Goal: Use online tool/utility: Utilize a website feature to perform a specific function

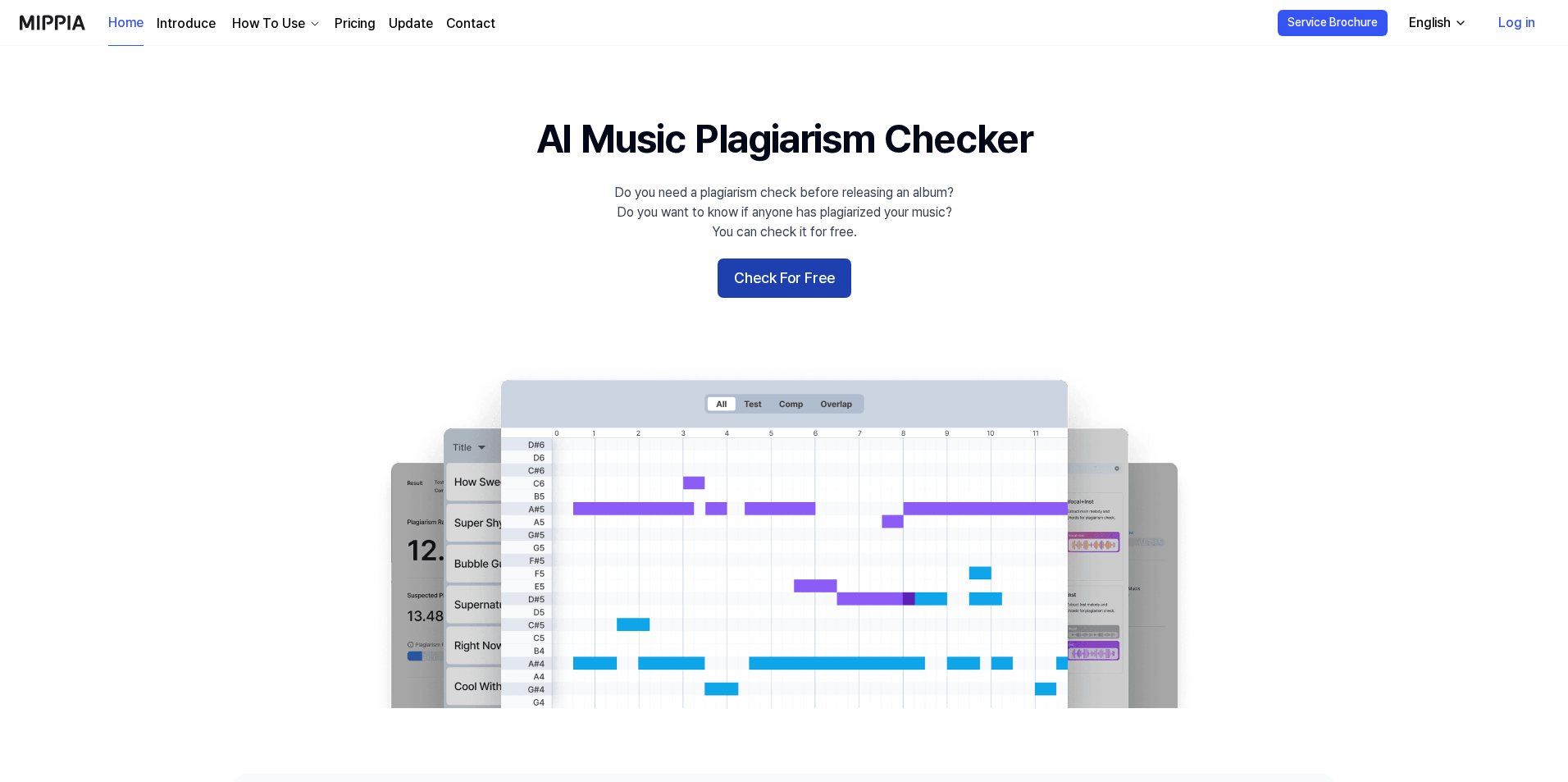
click at [768, 277] on button "Check For Free" at bounding box center [784, 278] width 134 height 40
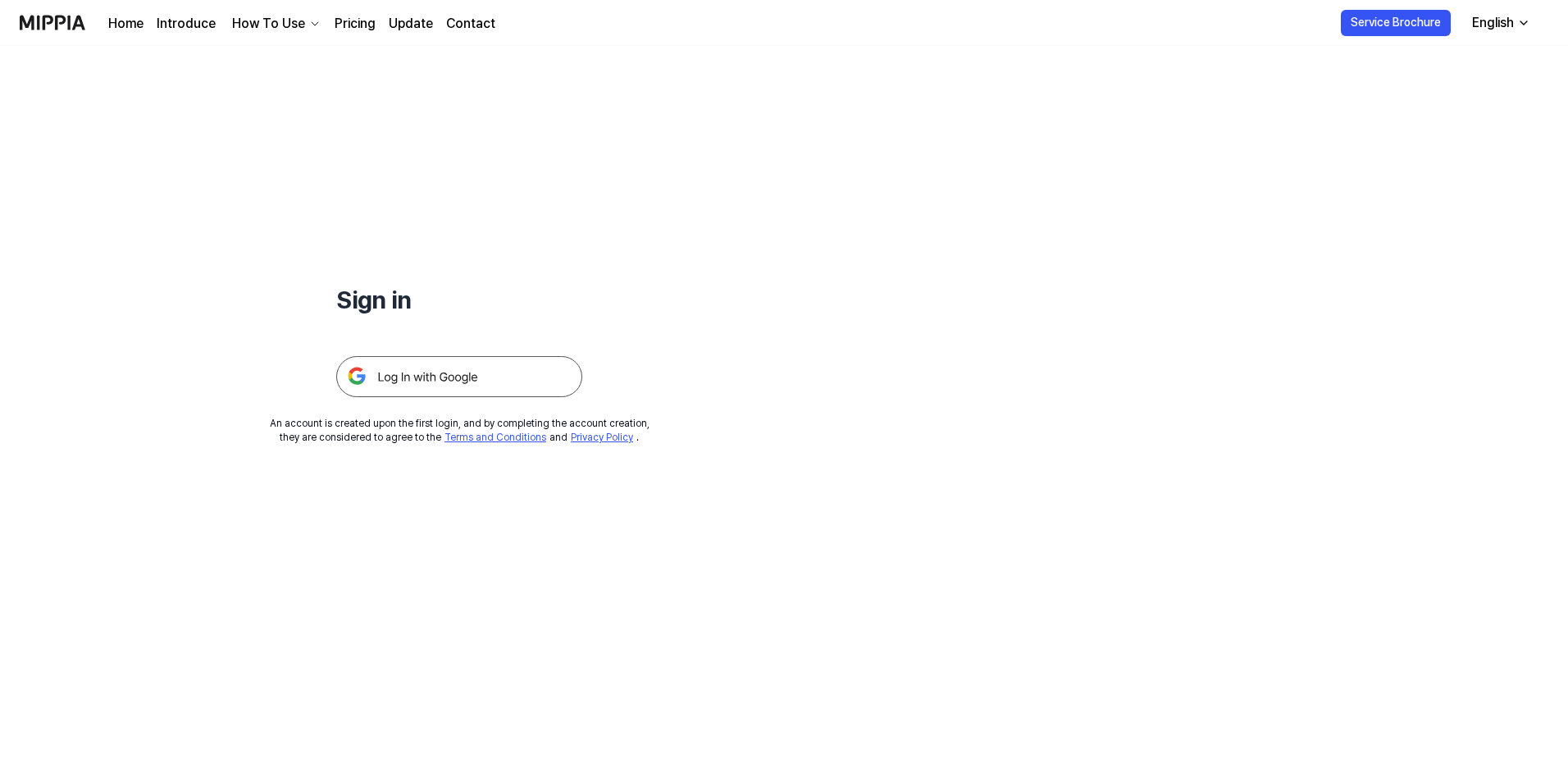
click at [525, 374] on img at bounding box center [459, 376] width 246 height 41
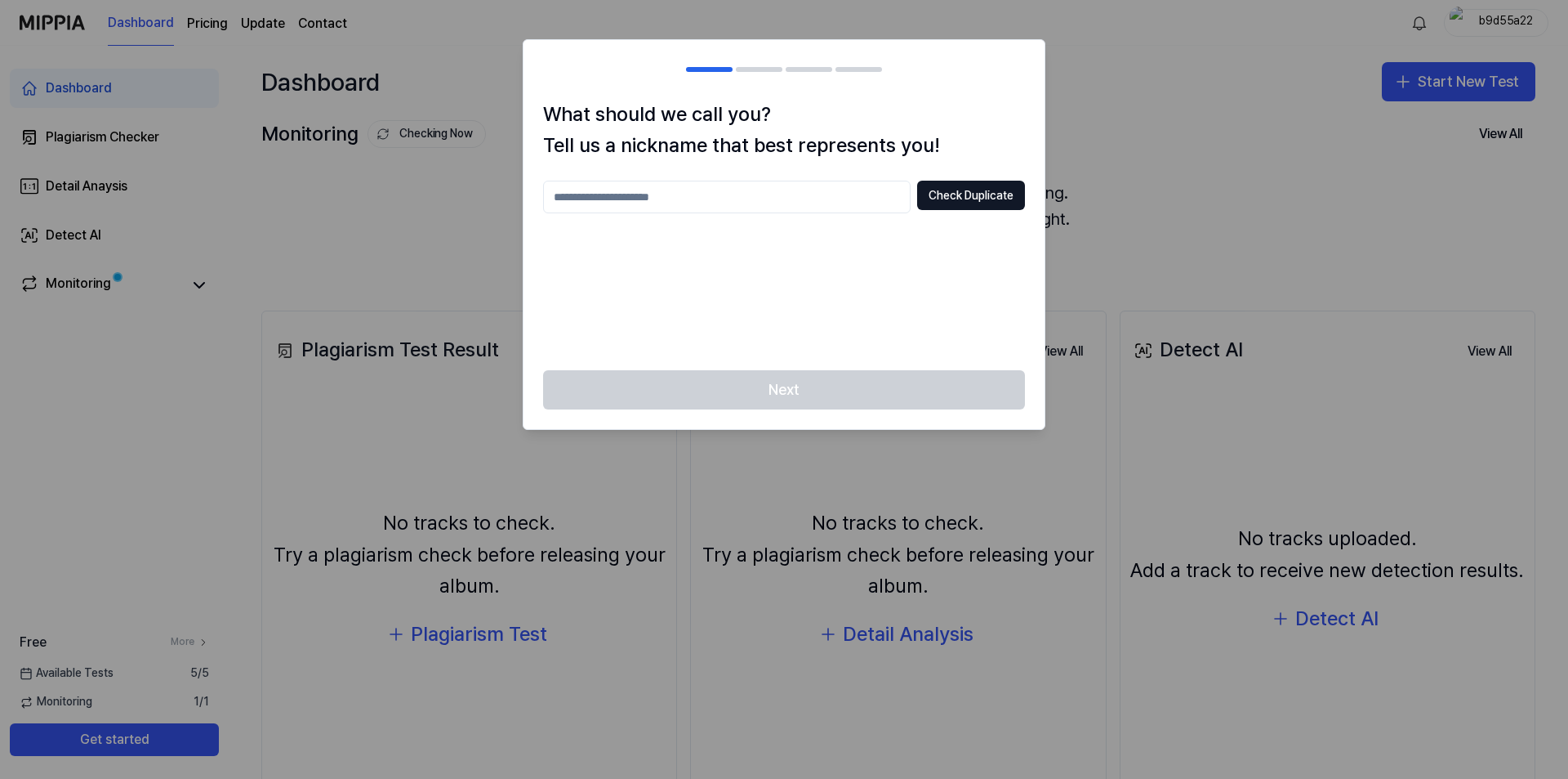
click at [784, 206] on input "text" at bounding box center [727, 197] width 367 height 33
type input "***"
click at [1000, 174] on div "What should we call you? Tell us a nickname that best represents you! *** Check…" at bounding box center [784, 235] width 521 height 272
click at [990, 190] on button "Check Duplicate" at bounding box center [971, 195] width 108 height 30
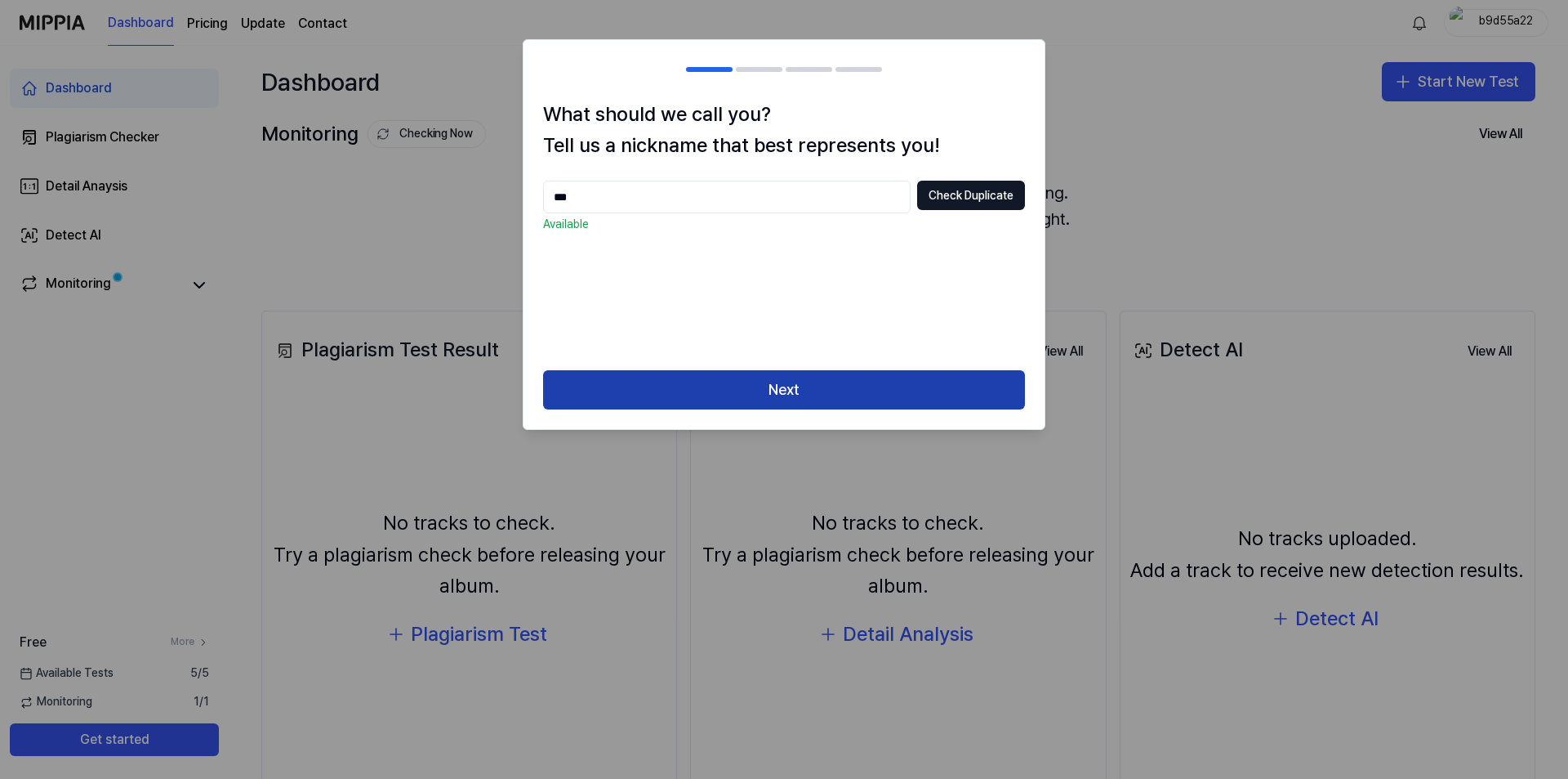
click at [881, 404] on button "Next" at bounding box center [784, 390] width 482 height 40
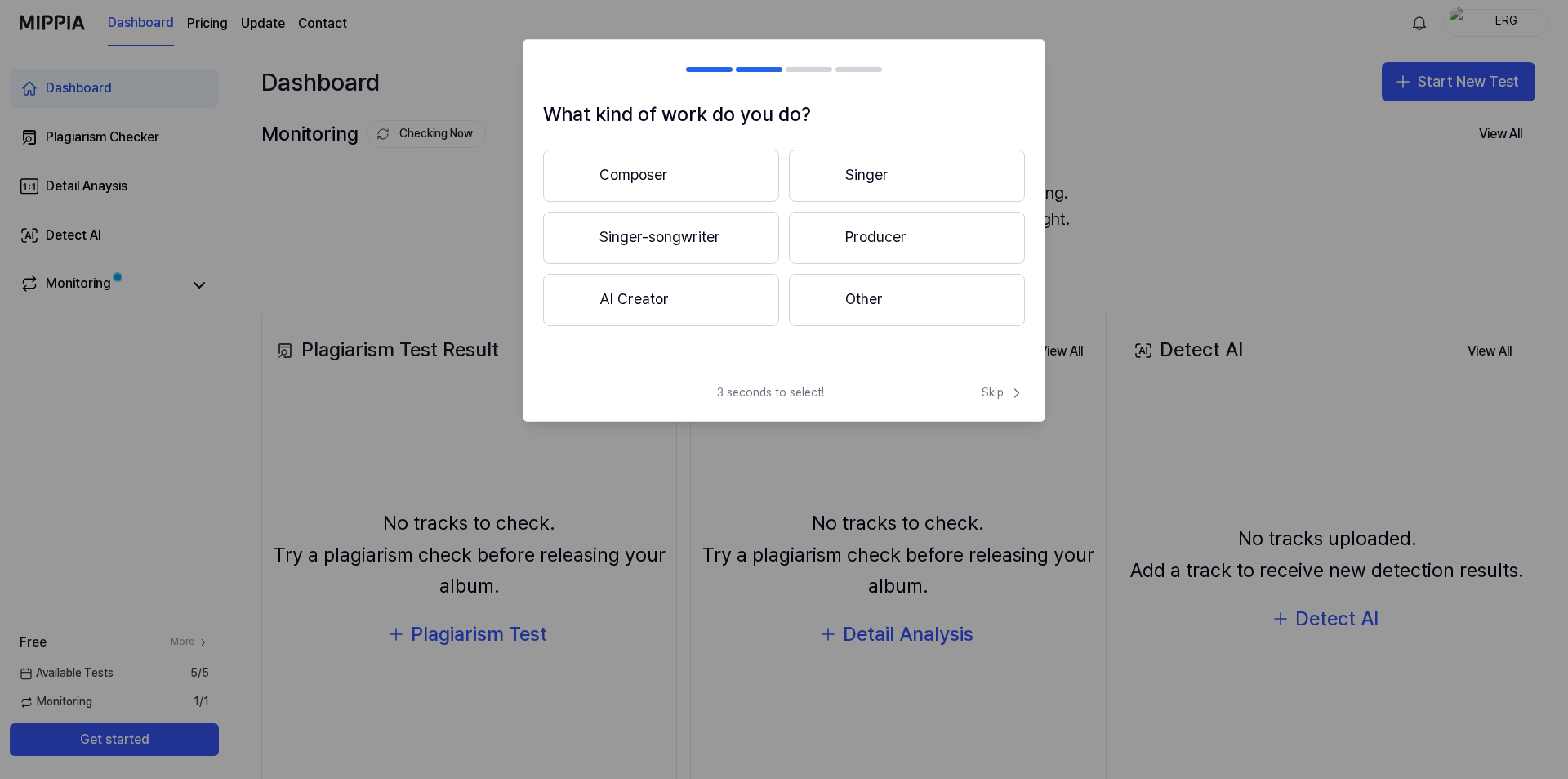
click at [698, 176] on button "Composer" at bounding box center [661, 175] width 236 height 52
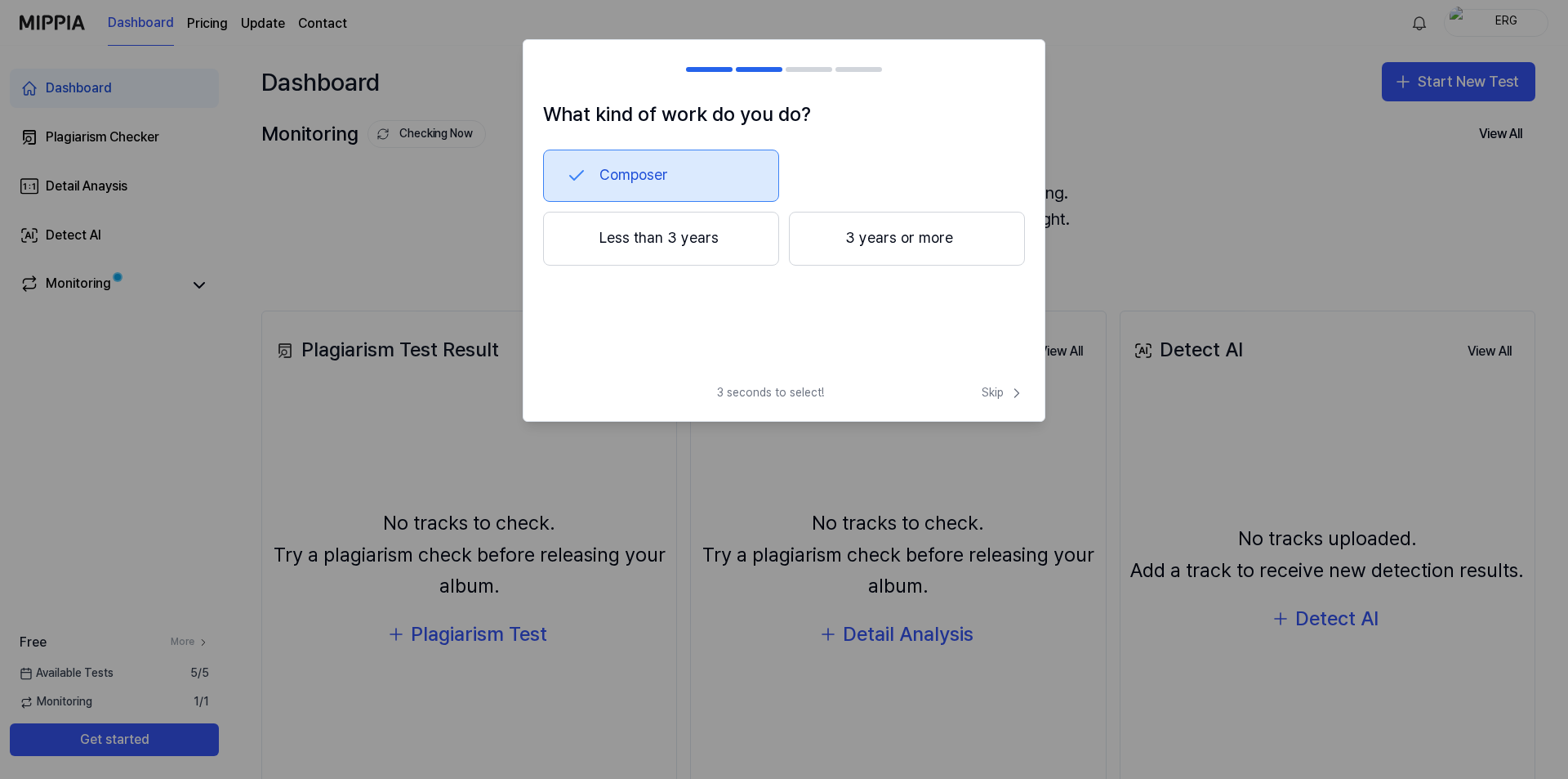
drag, startPoint x: 731, startPoint y: 245, endPoint x: 737, endPoint y: 251, distance: 8.5
click at [737, 251] on button "Less than 3 years" at bounding box center [661, 238] width 236 height 54
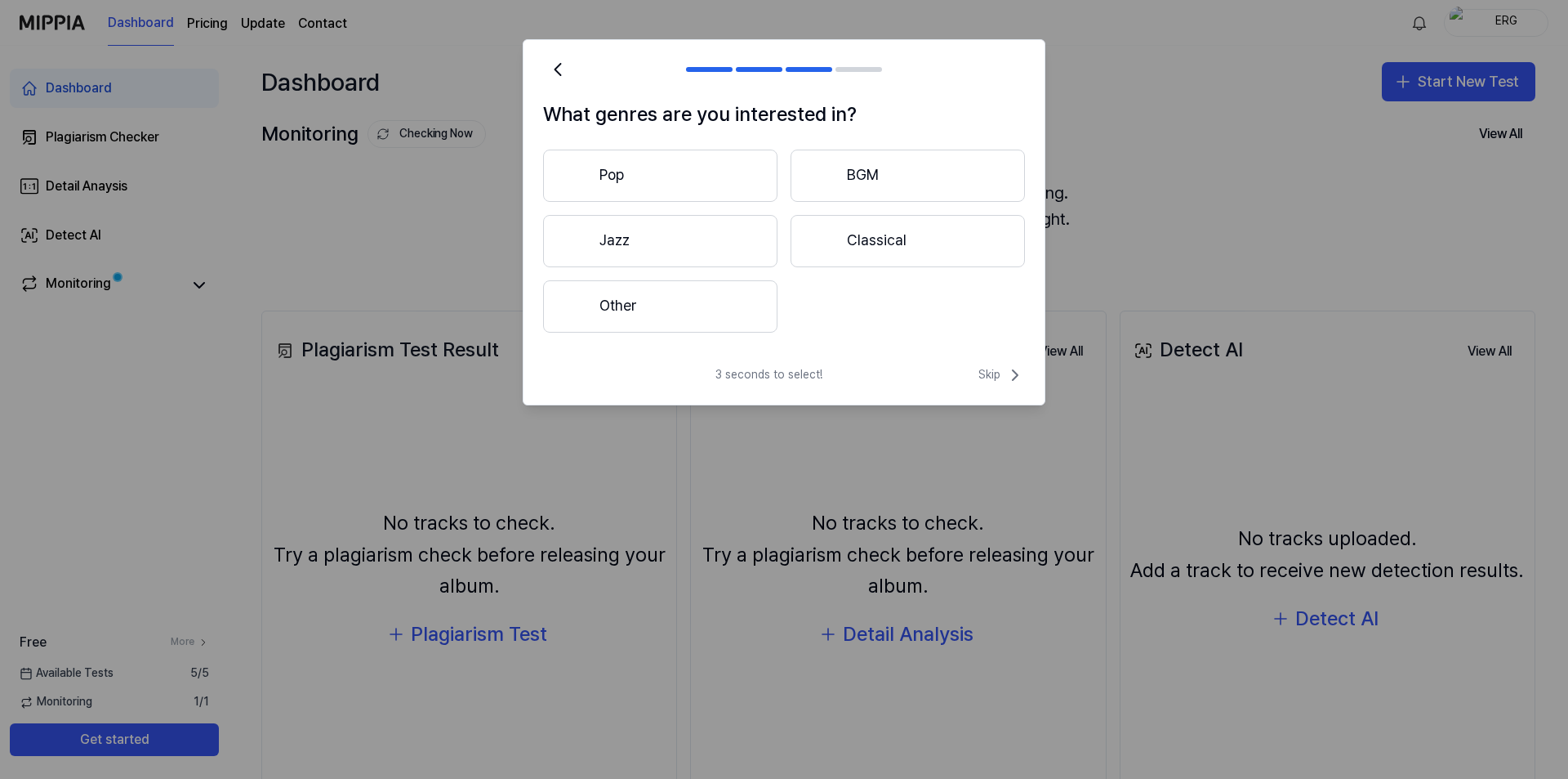
click at [869, 226] on button "Classical" at bounding box center [907, 241] width 234 height 52
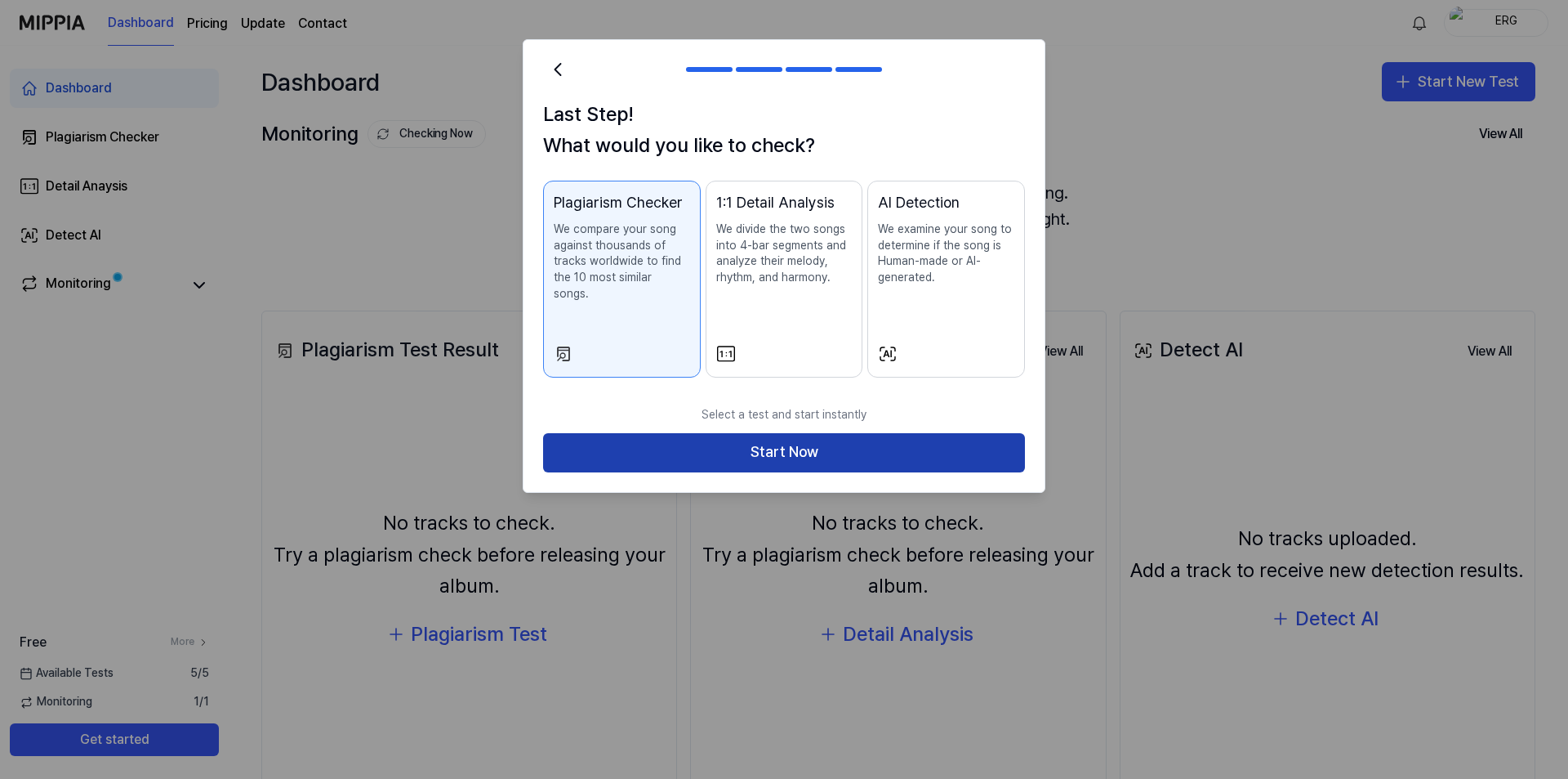
click at [883, 433] on button "Start Now" at bounding box center [784, 452] width 482 height 40
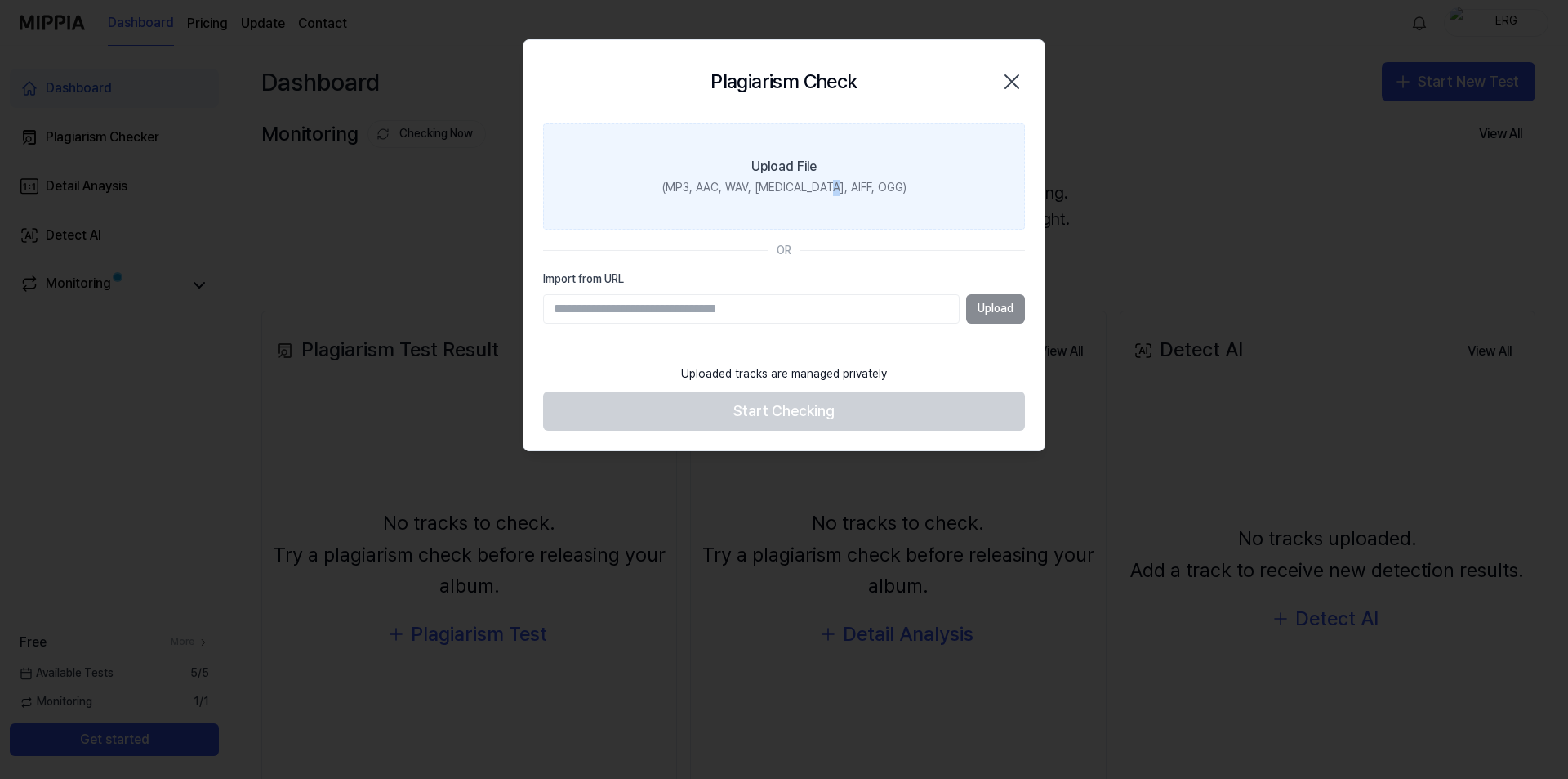
click at [852, 170] on label "Upload File (MP3, AAC, WAV, [MEDICAL_DATA], AIFF, OGG)" at bounding box center [784, 176] width 482 height 106
drag, startPoint x: 746, startPoint y: 173, endPoint x: 748, endPoint y: 180, distance: 7.3
click at [748, 180] on label "Upload File (MP3, AAC, WAV, [MEDICAL_DATA], AIFF, OGG)" at bounding box center [784, 176] width 482 height 106
click at [824, 158] on label "Upload File (MP3, AAC, WAV, [MEDICAL_DATA], AIFF, OGG)" at bounding box center [784, 176] width 482 height 106
click at [0, 0] on input "Upload File (MP3, AAC, WAV, [MEDICAL_DATA], AIFF, OGG)" at bounding box center [0, 0] width 0 height 0
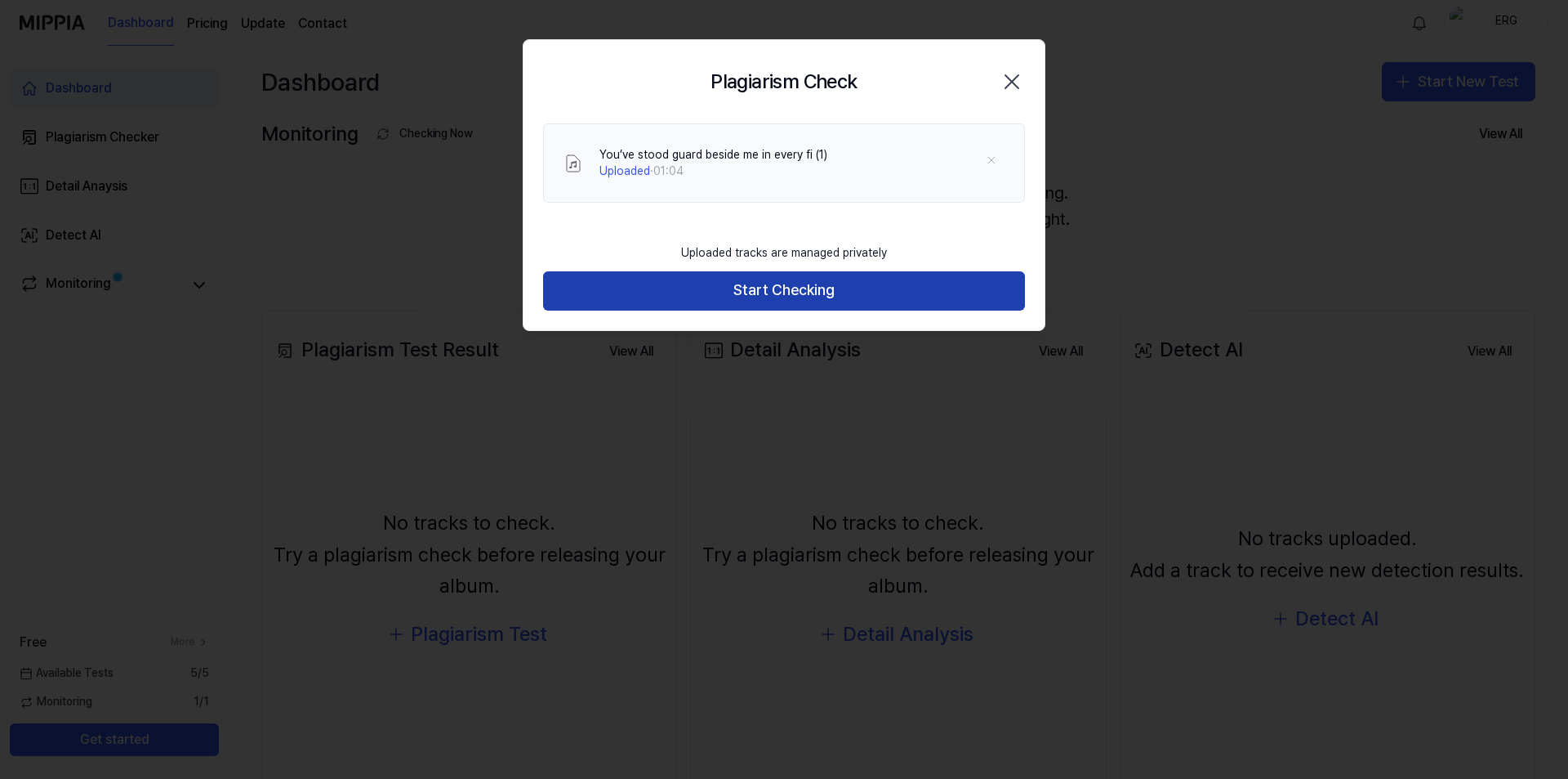
click at [763, 276] on button "Start Checking" at bounding box center [784, 290] width 482 height 40
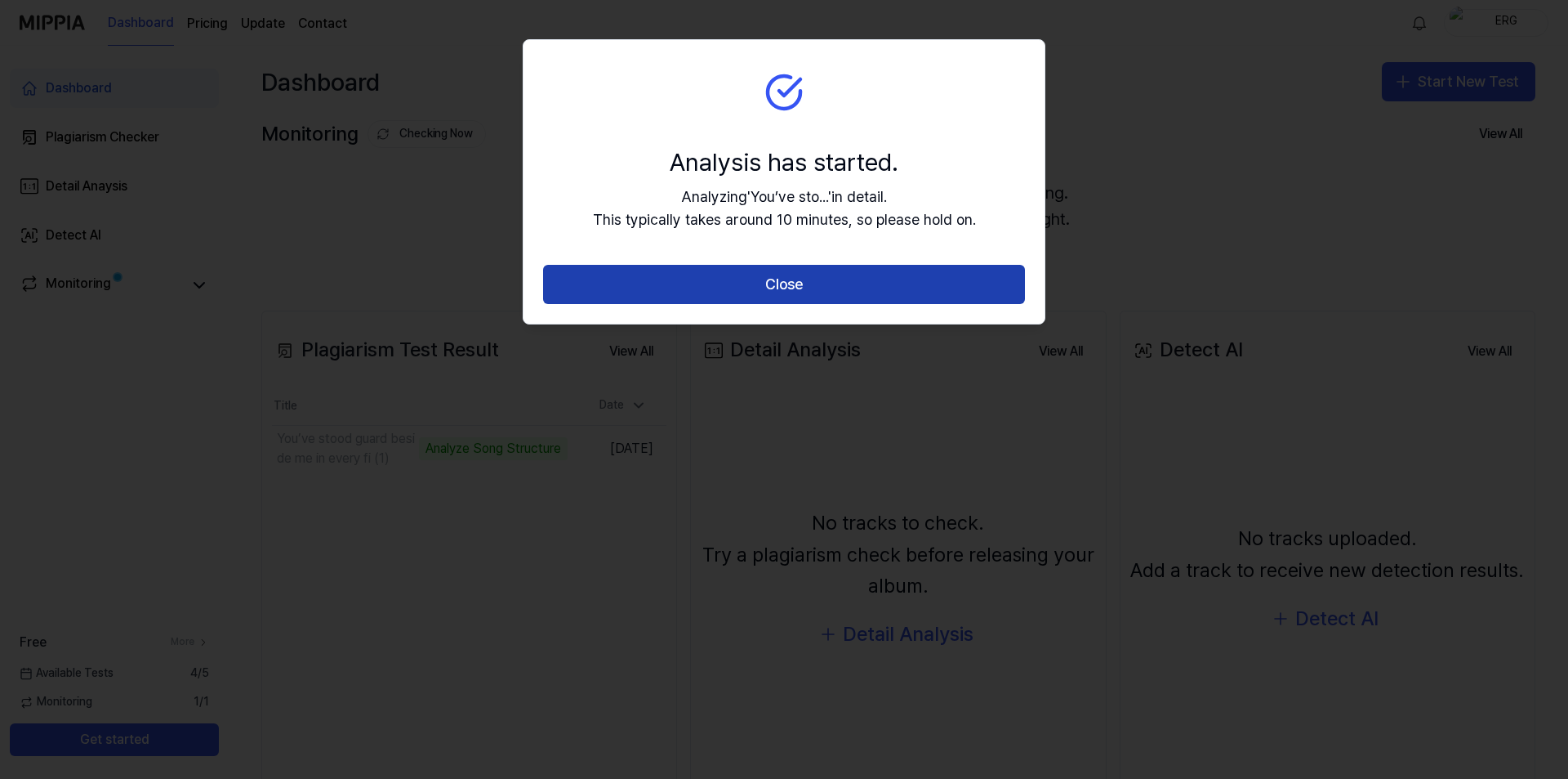
click at [967, 293] on button "Close" at bounding box center [784, 284] width 482 height 40
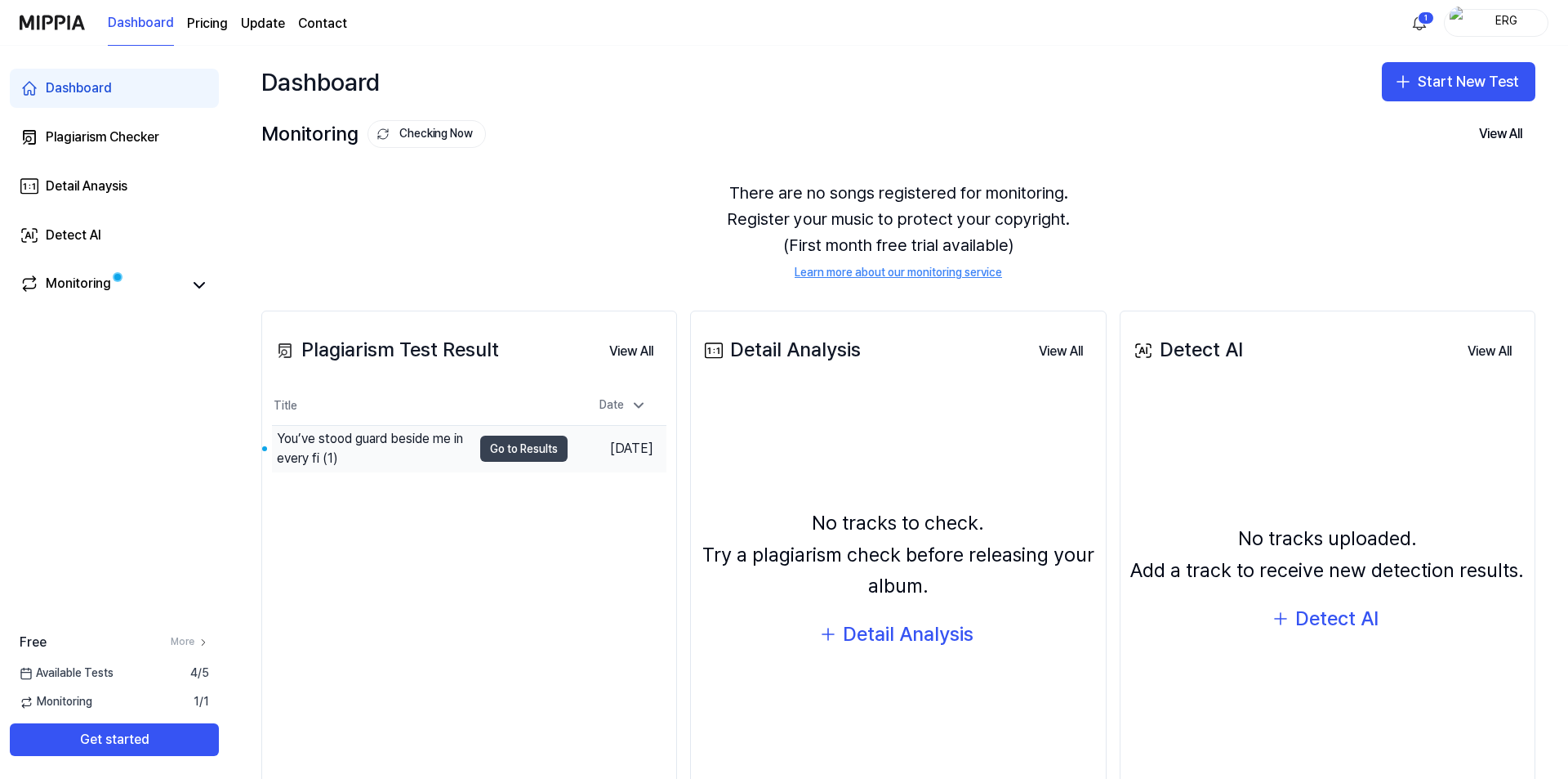
click at [536, 448] on button "Go to Results" at bounding box center [523, 448] width 88 height 26
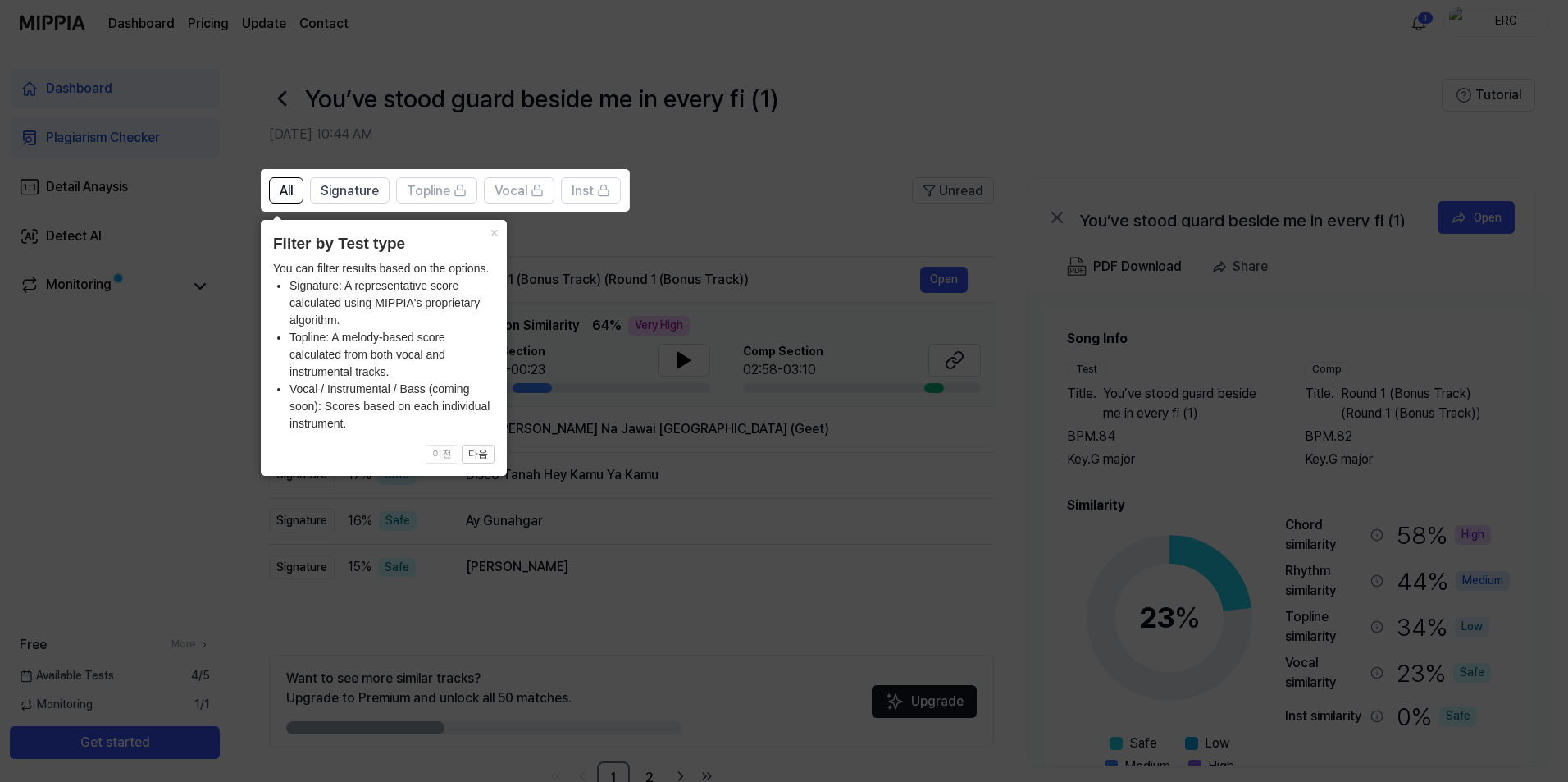
click at [576, 348] on icon at bounding box center [787, 391] width 1575 height 782
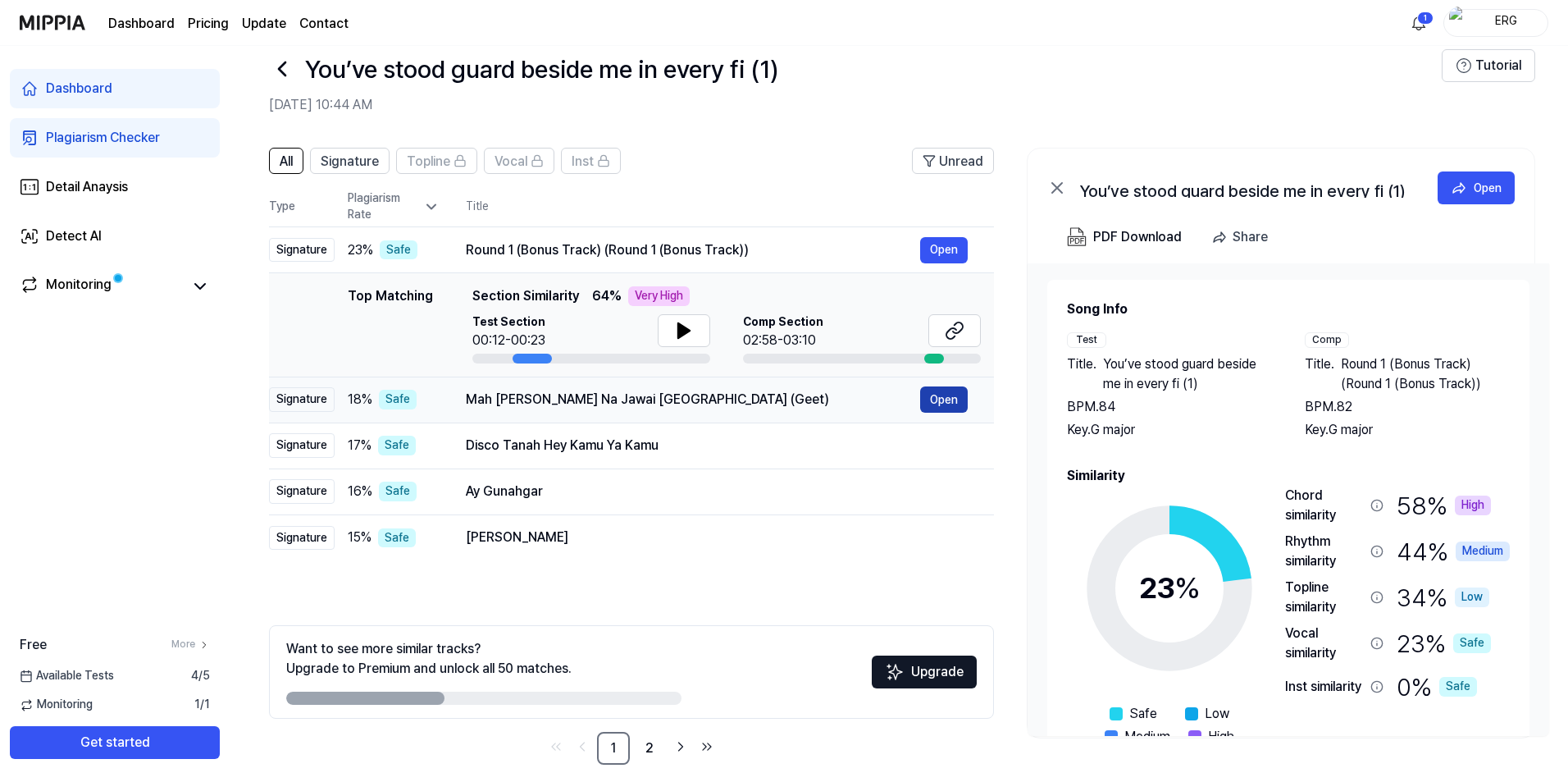
scroll to position [45, 0]
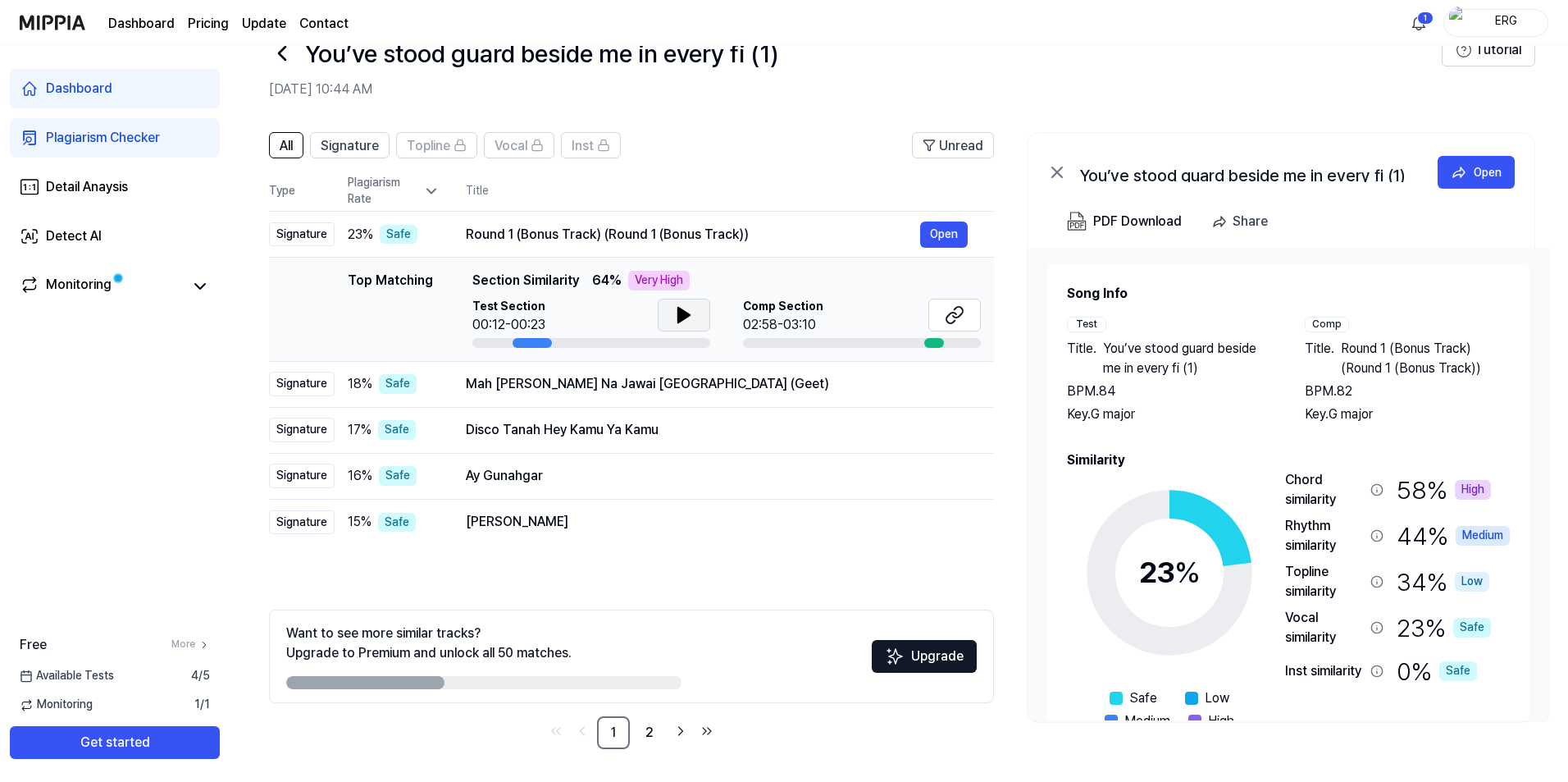
click at [678, 312] on icon at bounding box center [684, 315] width 12 height 15
click at [938, 381] on button "Open" at bounding box center [944, 383] width 47 height 26
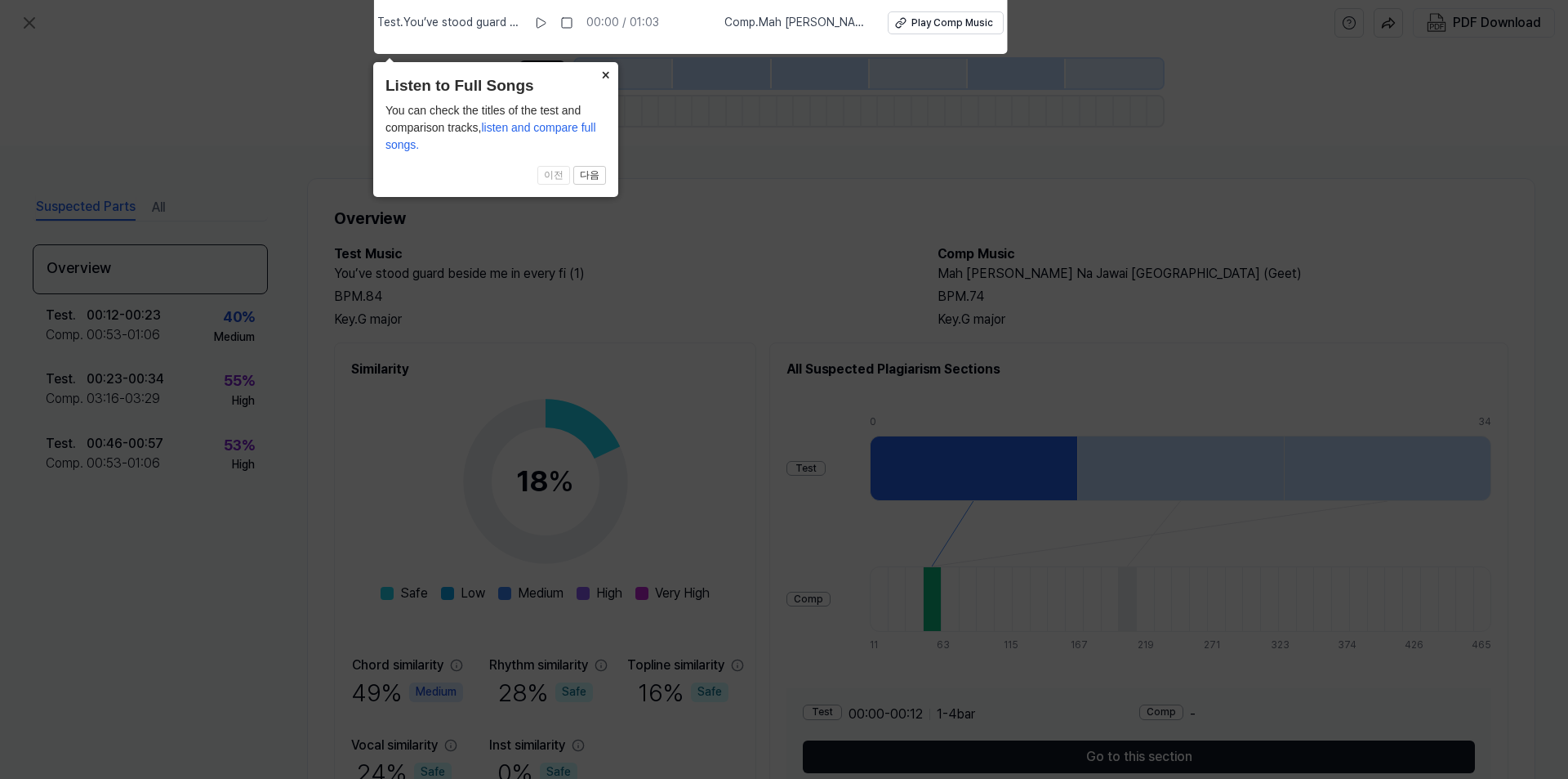
click at [605, 70] on button "×" at bounding box center [604, 73] width 26 height 23
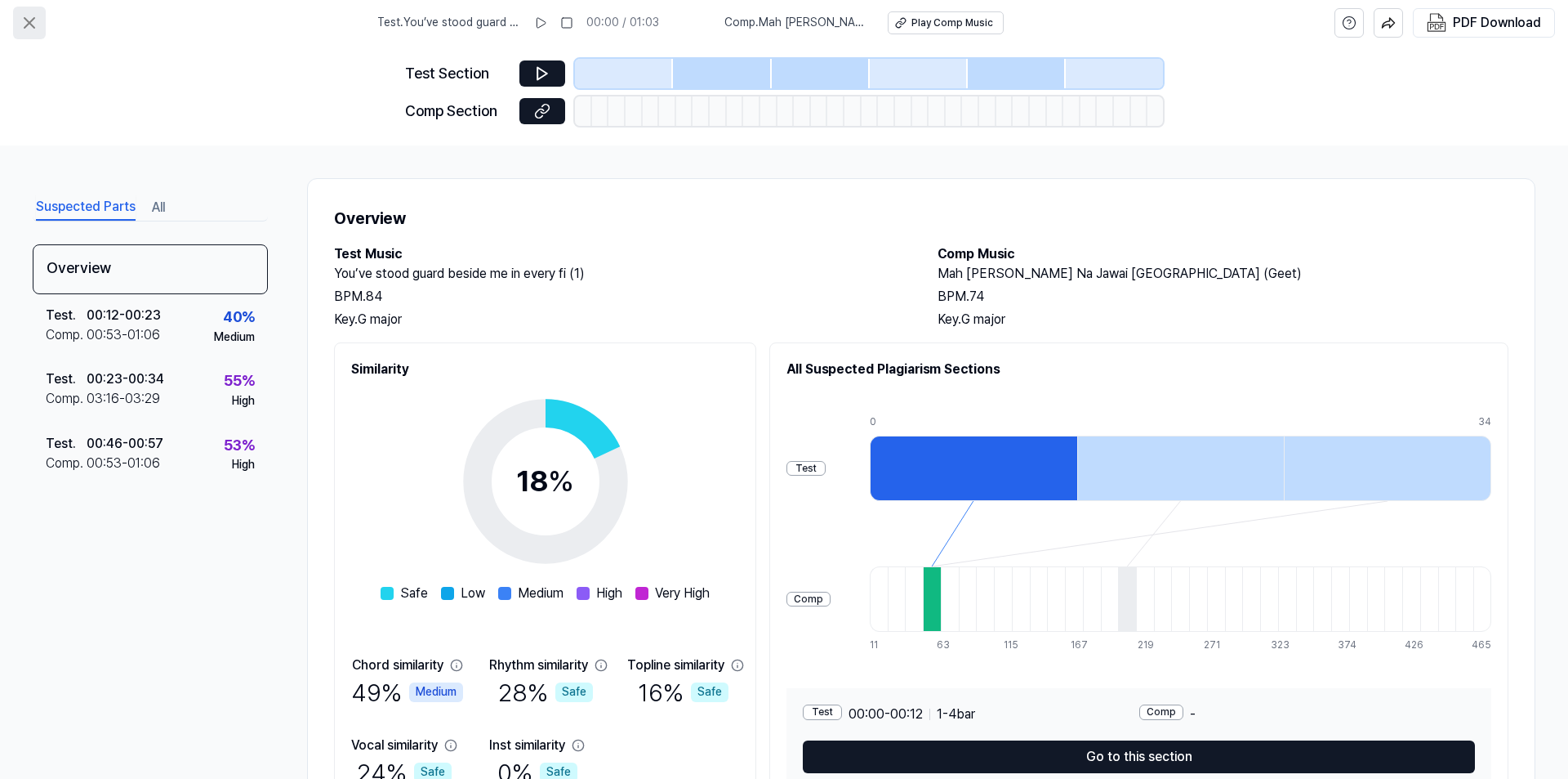
click at [30, 24] on icon at bounding box center [29, 23] width 10 height 10
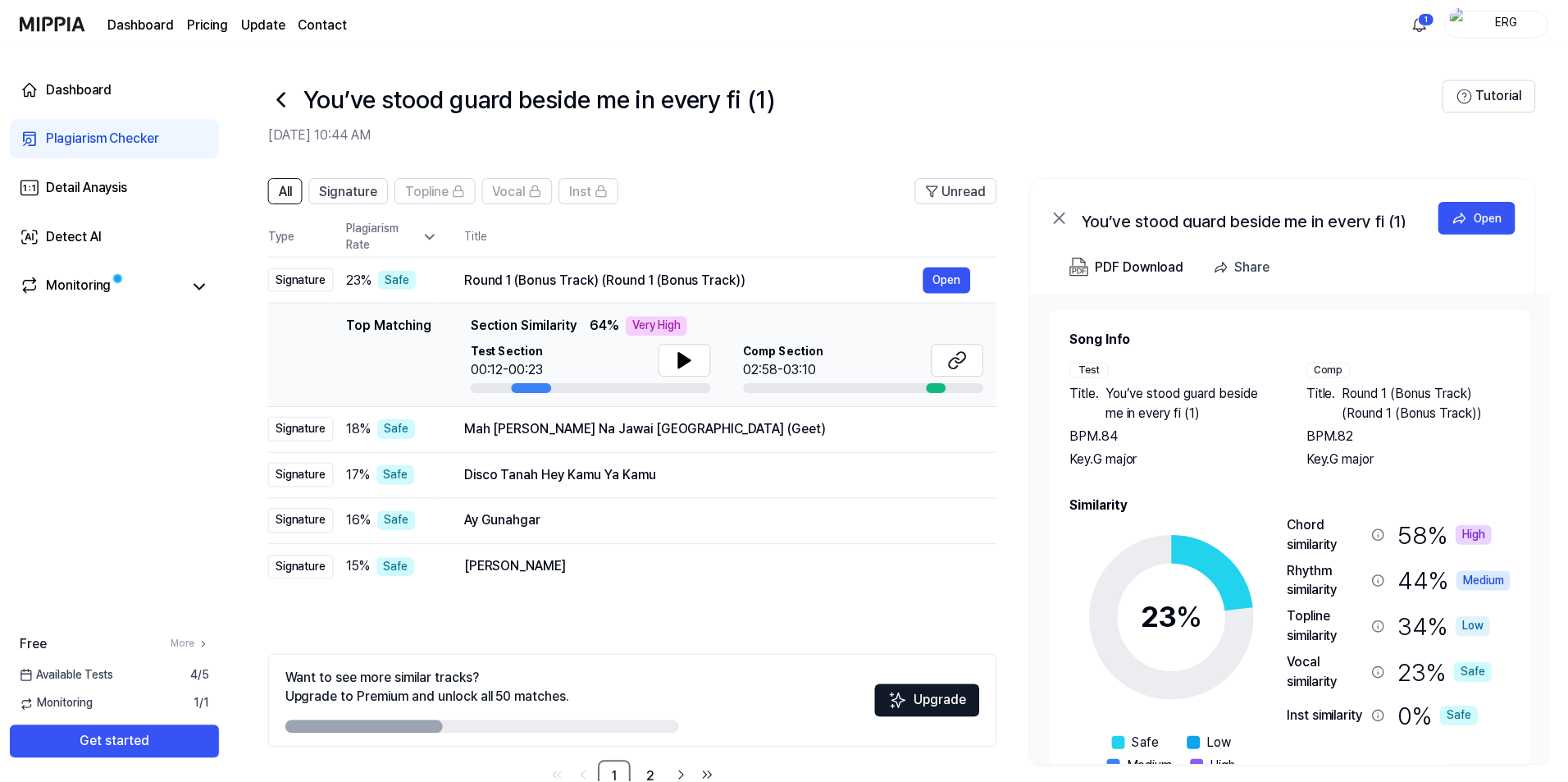
scroll to position [45, 0]
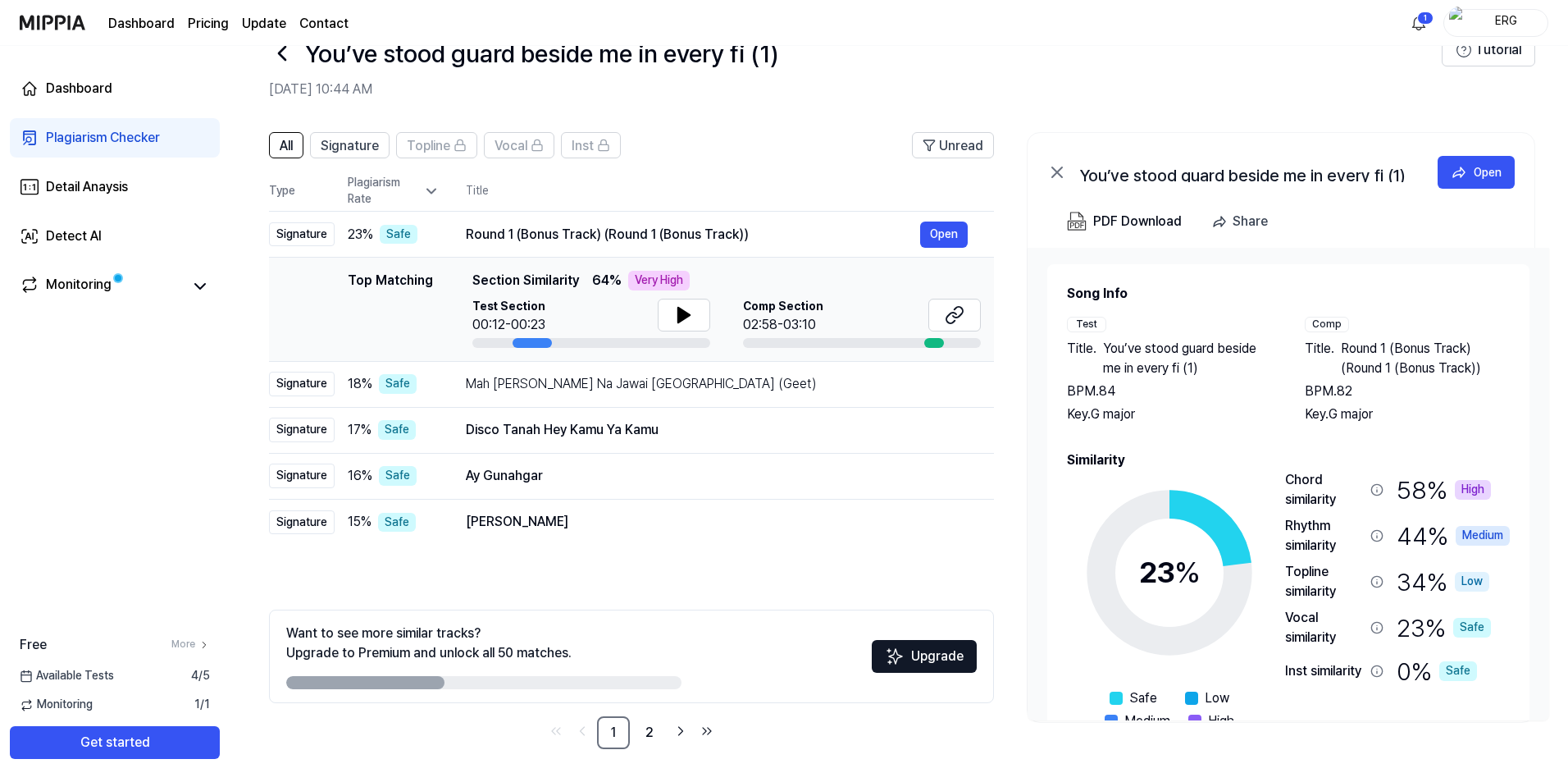
click at [620, 196] on th "Title" at bounding box center [730, 191] width 528 height 40
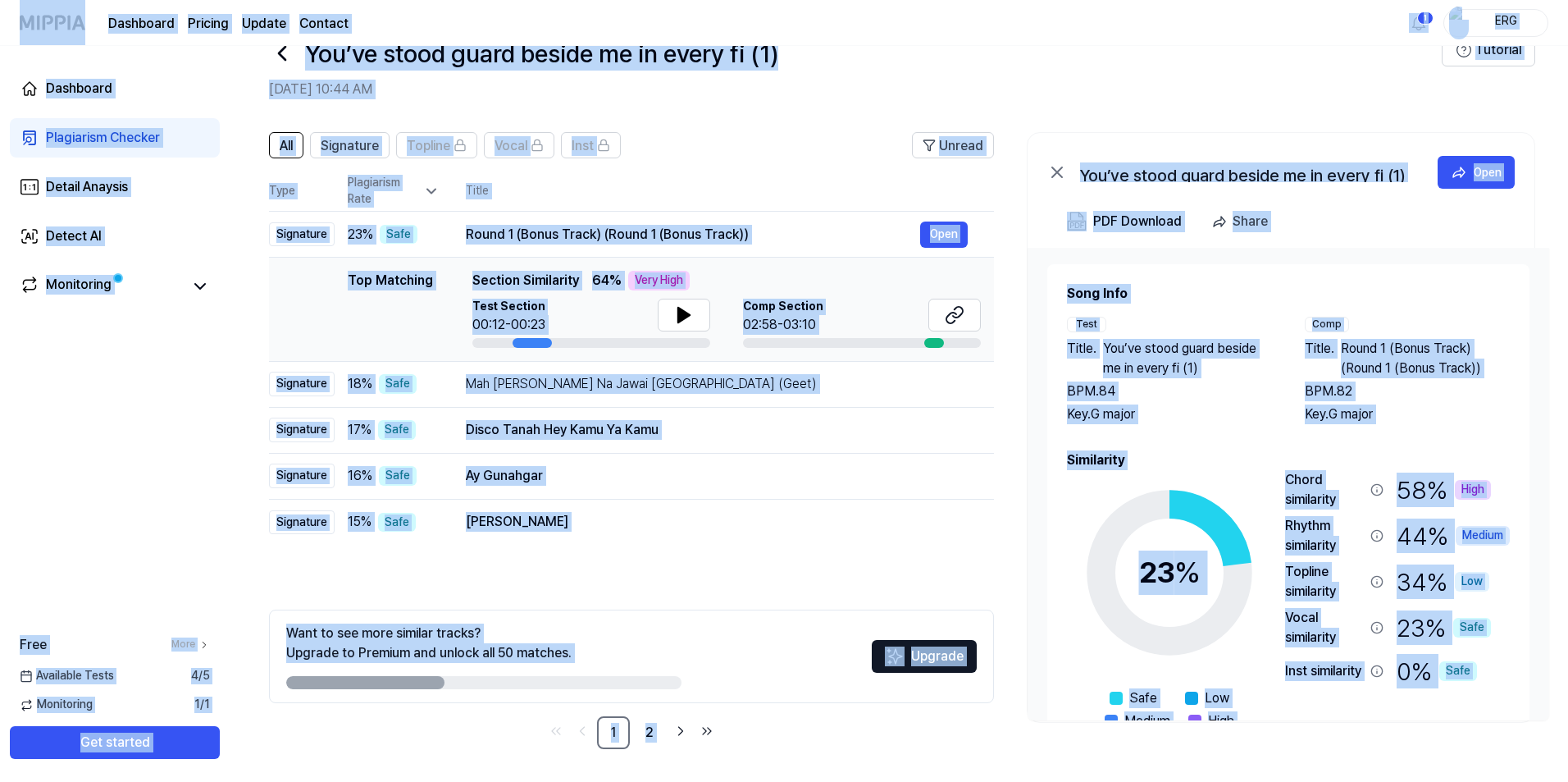
click at [1050, 45] on nav "Dashboard Pricing Update Contact 1 ERG" at bounding box center [784, 22] width 1568 height 45
